Goal: Task Accomplishment & Management: Use online tool/utility

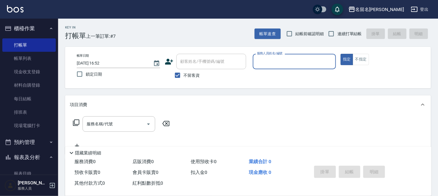
click at [285, 63] on input "服務人員姓名/編號" at bounding box center [294, 61] width 78 height 10
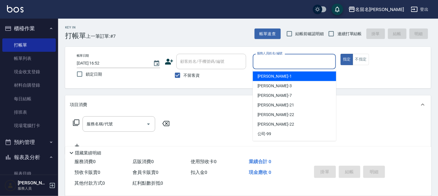
click at [277, 73] on div "[PERSON_NAME]-1" at bounding box center [294, 76] width 83 height 10
type input "[PERSON_NAME]-1"
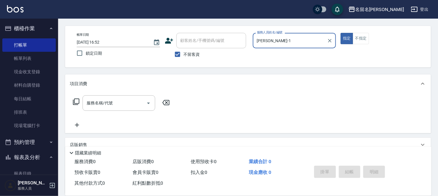
scroll to position [32, 0]
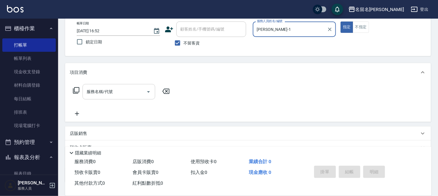
click at [89, 89] on input "服務名稱/代號" at bounding box center [114, 92] width 59 height 10
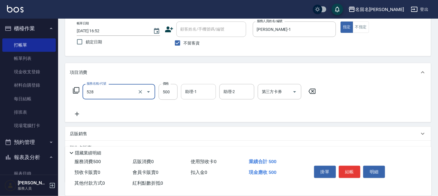
type input "頭皮養護B(528)"
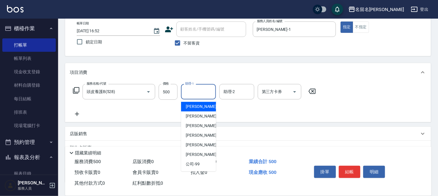
click at [185, 90] on input "助理-1" at bounding box center [199, 92] width 30 height 10
click at [197, 105] on span "[PERSON_NAME]-1" at bounding box center [203, 106] width 34 height 6
type input "[PERSON_NAME]-1"
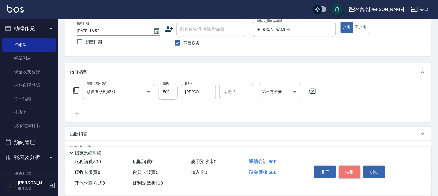
click at [341, 169] on button "結帳" at bounding box center [350, 172] width 22 height 12
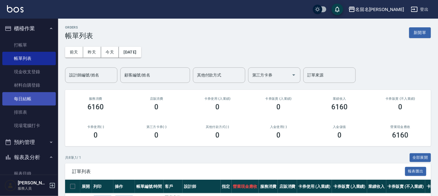
click at [37, 95] on link "每日結帳" at bounding box center [28, 98] width 53 height 13
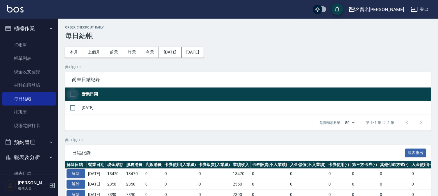
click at [76, 94] on input "checkbox" at bounding box center [72, 94] width 12 height 12
checkbox input "true"
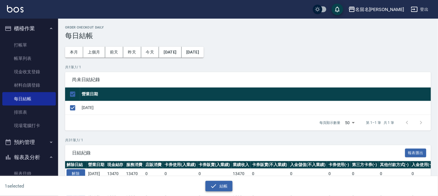
click at [215, 181] on button "結帳" at bounding box center [218, 186] width 27 height 11
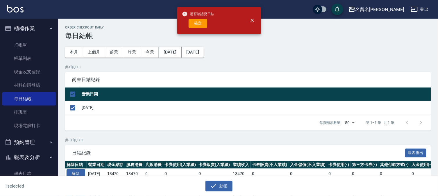
click at [197, 22] on button "確定" at bounding box center [197, 23] width 19 height 9
checkbox input "false"
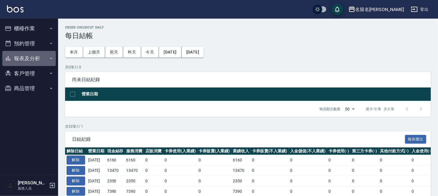
click at [29, 57] on button "報表及分析" at bounding box center [28, 58] width 53 height 15
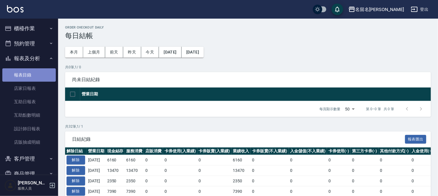
click at [34, 75] on link "報表目錄" at bounding box center [28, 74] width 53 height 13
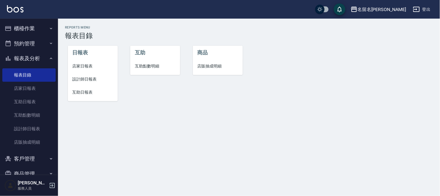
click at [85, 65] on span "店家日報表" at bounding box center [93, 66] width 41 height 6
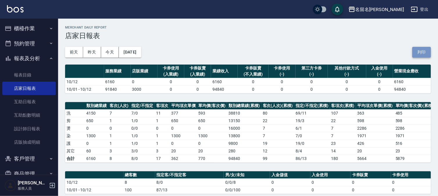
drag, startPoint x: 422, startPoint y: 51, endPoint x: 326, endPoint y: 167, distance: 150.6
click at [422, 51] on button "列印" at bounding box center [421, 52] width 19 height 11
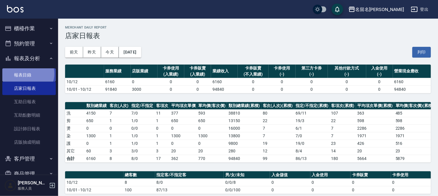
click at [28, 73] on link "報表目錄" at bounding box center [28, 74] width 53 height 13
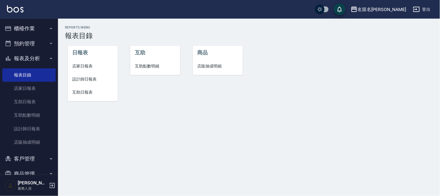
click at [89, 76] on span "設計師日報表" at bounding box center [93, 79] width 41 height 6
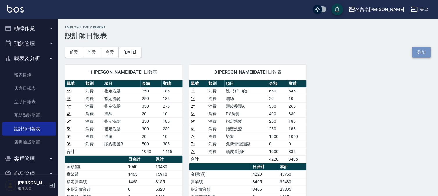
click at [419, 47] on button "列印" at bounding box center [421, 52] width 19 height 11
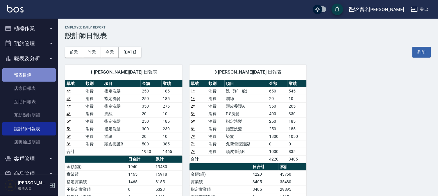
click at [30, 73] on link "報表目錄" at bounding box center [28, 74] width 53 height 13
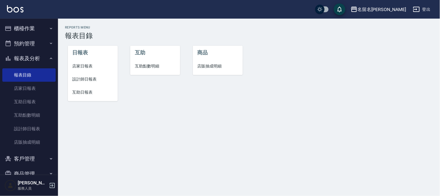
click at [81, 90] on span "互助日報表" at bounding box center [93, 92] width 41 height 6
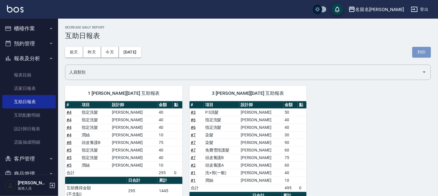
drag, startPoint x: 416, startPoint y: 50, endPoint x: 335, endPoint y: 172, distance: 146.4
click at [417, 50] on button "列印" at bounding box center [421, 52] width 19 height 11
